Goal: Task Accomplishment & Management: Manage account settings

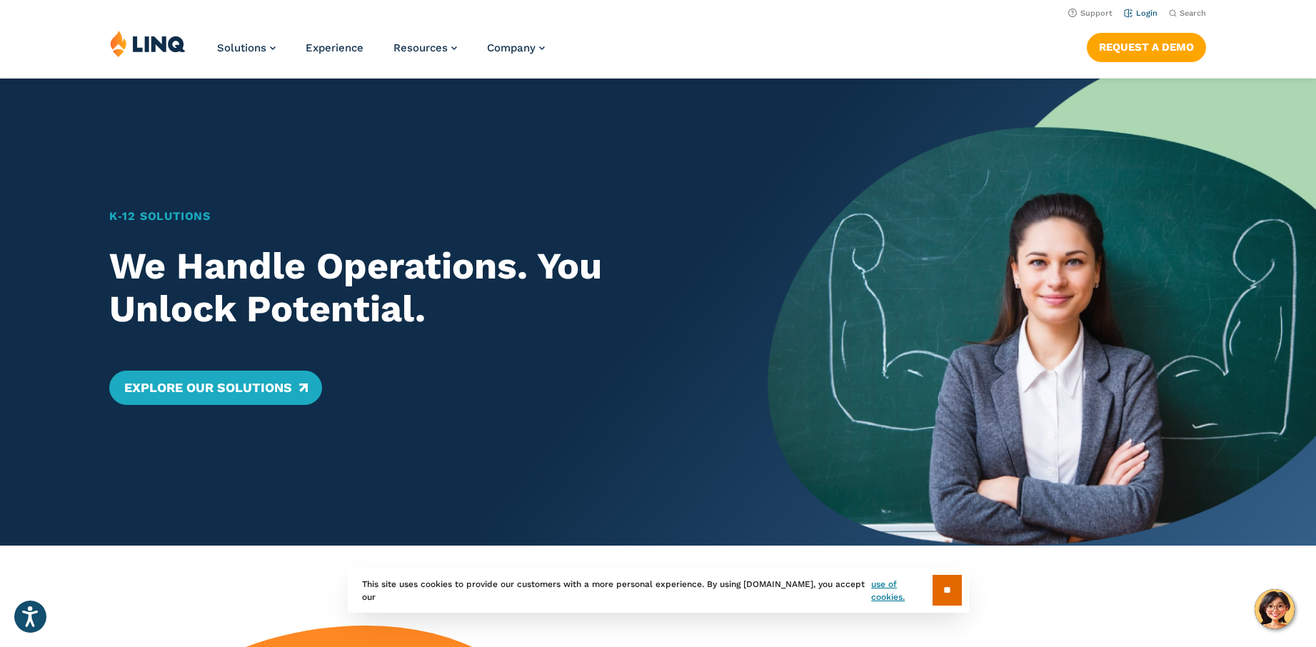
click at [1143, 8] on li "Login" at bounding box center [1141, 12] width 34 height 16
click at [1145, 11] on link "Login" at bounding box center [1141, 13] width 34 height 9
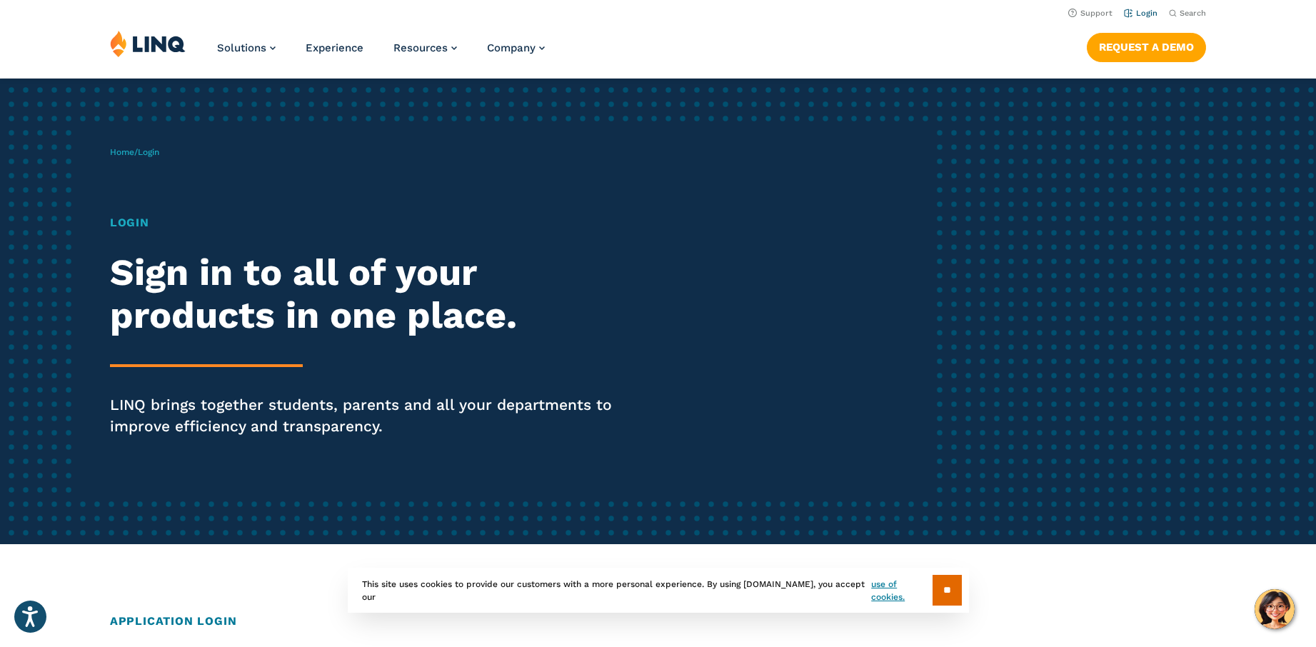
click at [1141, 13] on link "Login" at bounding box center [1141, 13] width 34 height 9
